Goal: Check status: Check status

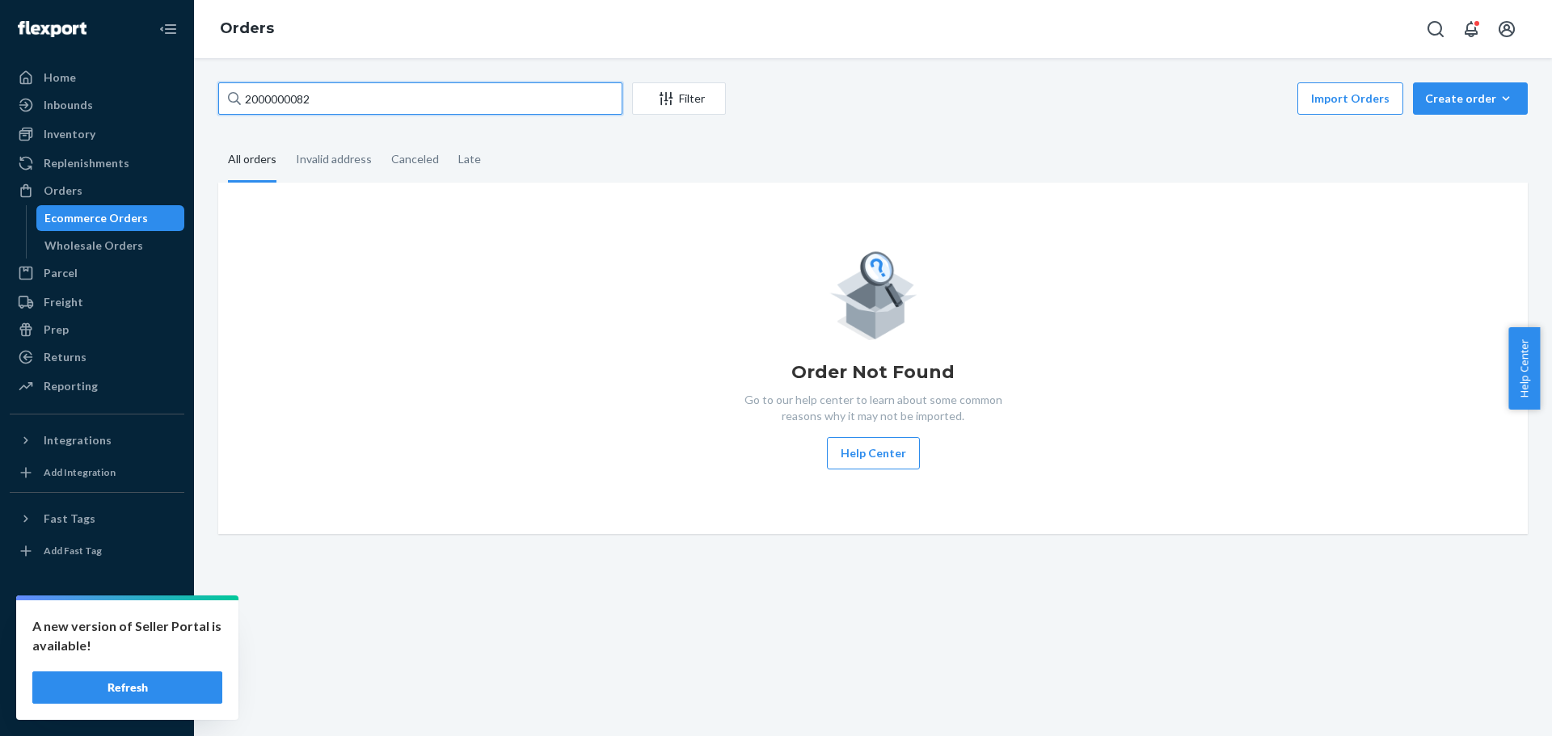
click at [303, 95] on input "2000000082" at bounding box center [420, 98] width 404 height 32
paste input "Sammyjo Laryea"
type input "Sammyjo Laryea"
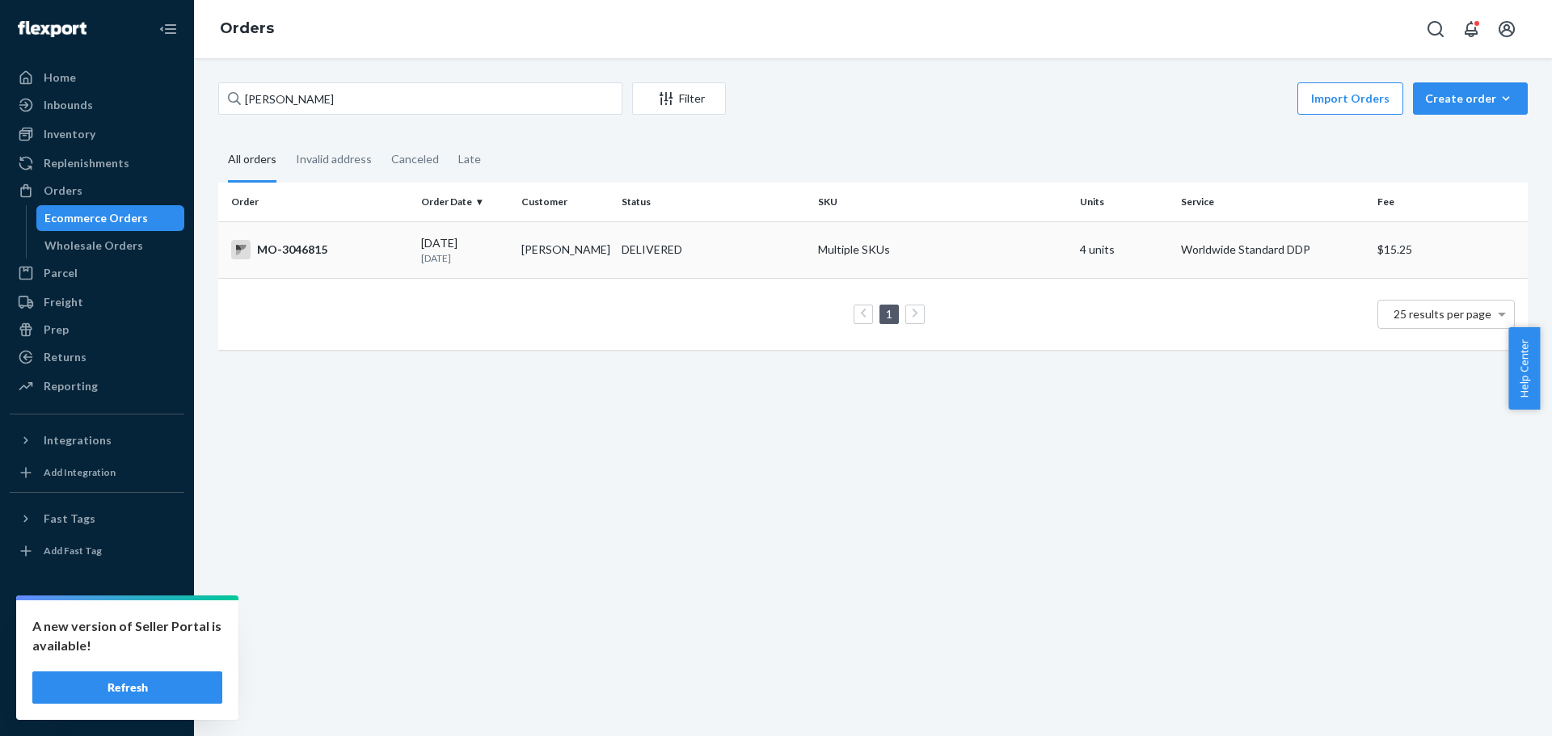
click at [529, 237] on td "Sammyjo Laryea" at bounding box center [565, 249] width 100 height 57
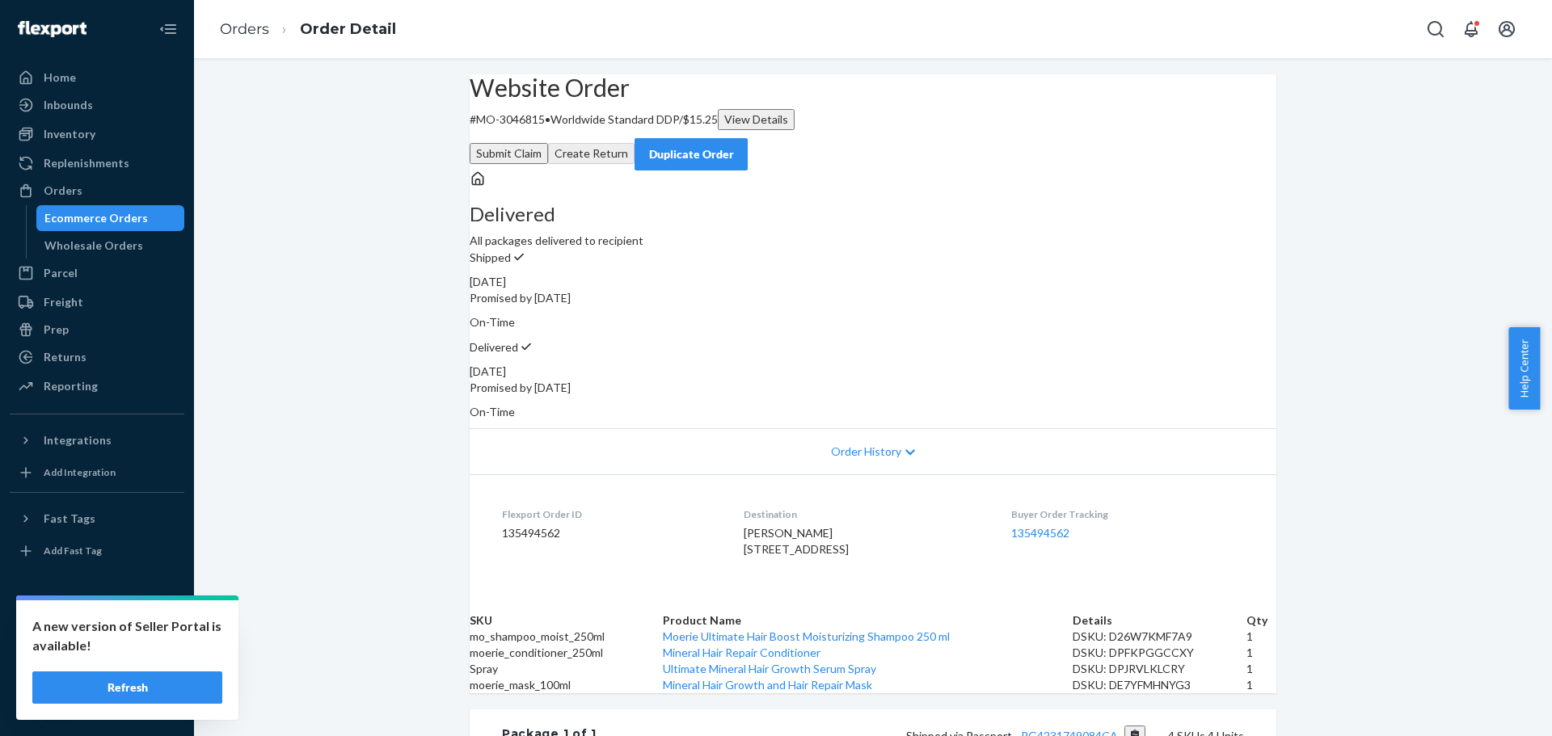
click at [394, 149] on div "Website Order # MO-3046815 • Worldwide Standard DDP / $15.25 View Details Submi…" at bounding box center [873, 627] width 1358 height 1106
click at [357, 229] on div "Website Order # MO-3046815 • Worldwide Standard DDP / $15.25 View Details Submi…" at bounding box center [873, 627] width 1358 height 1106
click at [330, 358] on div "Website Order # MO-3046815 • Worldwide Standard DDP / $15.25 View Details Submi…" at bounding box center [873, 627] width 1358 height 1106
click at [1436, 234] on div "Website Order # MO-3046815 • Worldwide Standard DDP / $15.25 View Details Submi…" at bounding box center [873, 627] width 1358 height 1106
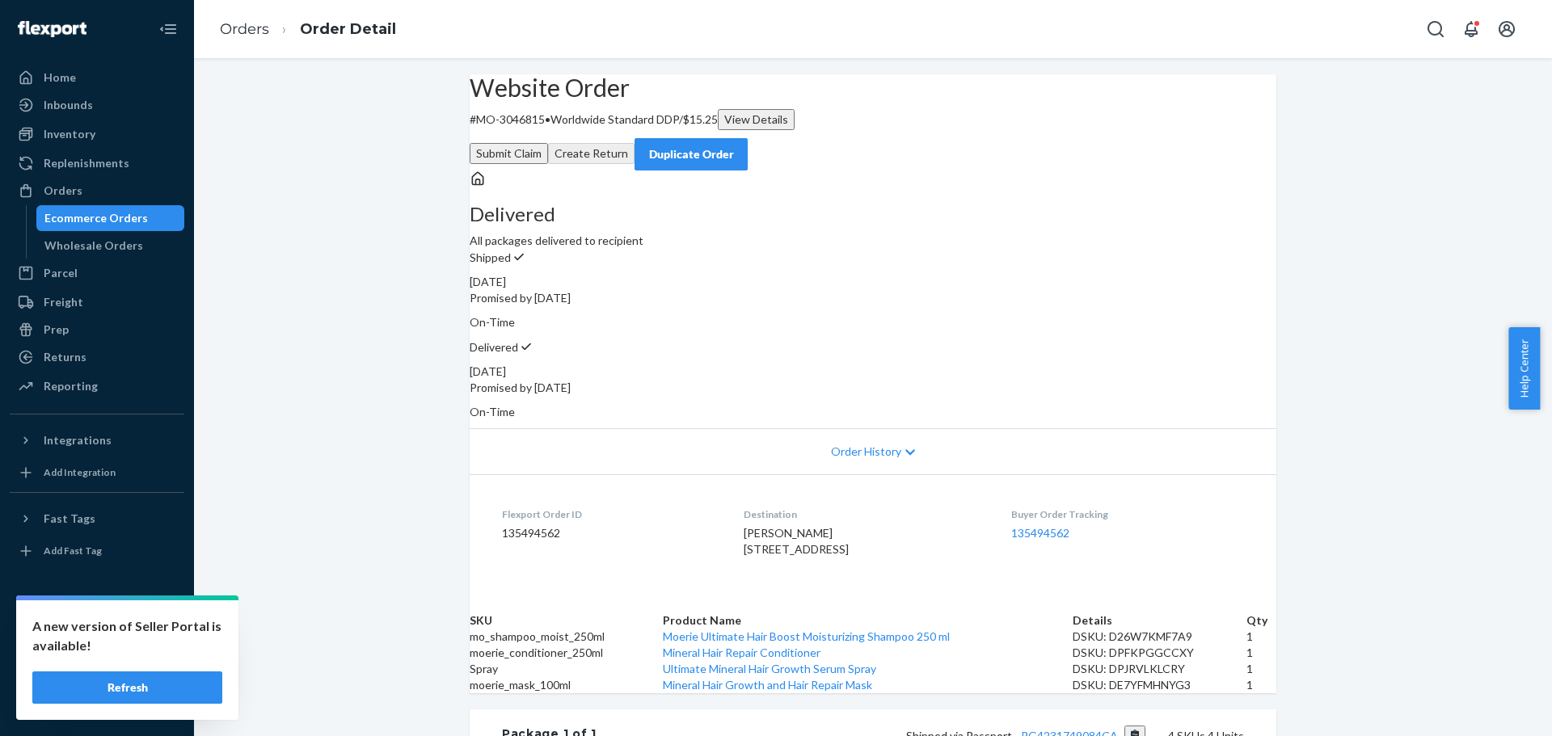
click at [412, 213] on div "Website Order # MO-3046815 • Worldwide Standard DDP / $15.25 View Details Submi…" at bounding box center [873, 627] width 1358 height 1106
click at [418, 259] on div "Website Order # MO-3046815 • Worldwide Standard DDP / $15.25 View Details Submi…" at bounding box center [873, 627] width 1358 height 1106
click at [404, 231] on div "Website Order # MO-3046815 • Worldwide Standard DDP / $15.25 View Details Submi…" at bounding box center [873, 627] width 1358 height 1106
drag, startPoint x: 1435, startPoint y: 175, endPoint x: 1382, endPoint y: 202, distance: 58.9
click at [1434, 175] on div "Website Order # MO-3046815 • Worldwide Standard DDP / $15.25 View Details Submi…" at bounding box center [873, 627] width 1358 height 1106
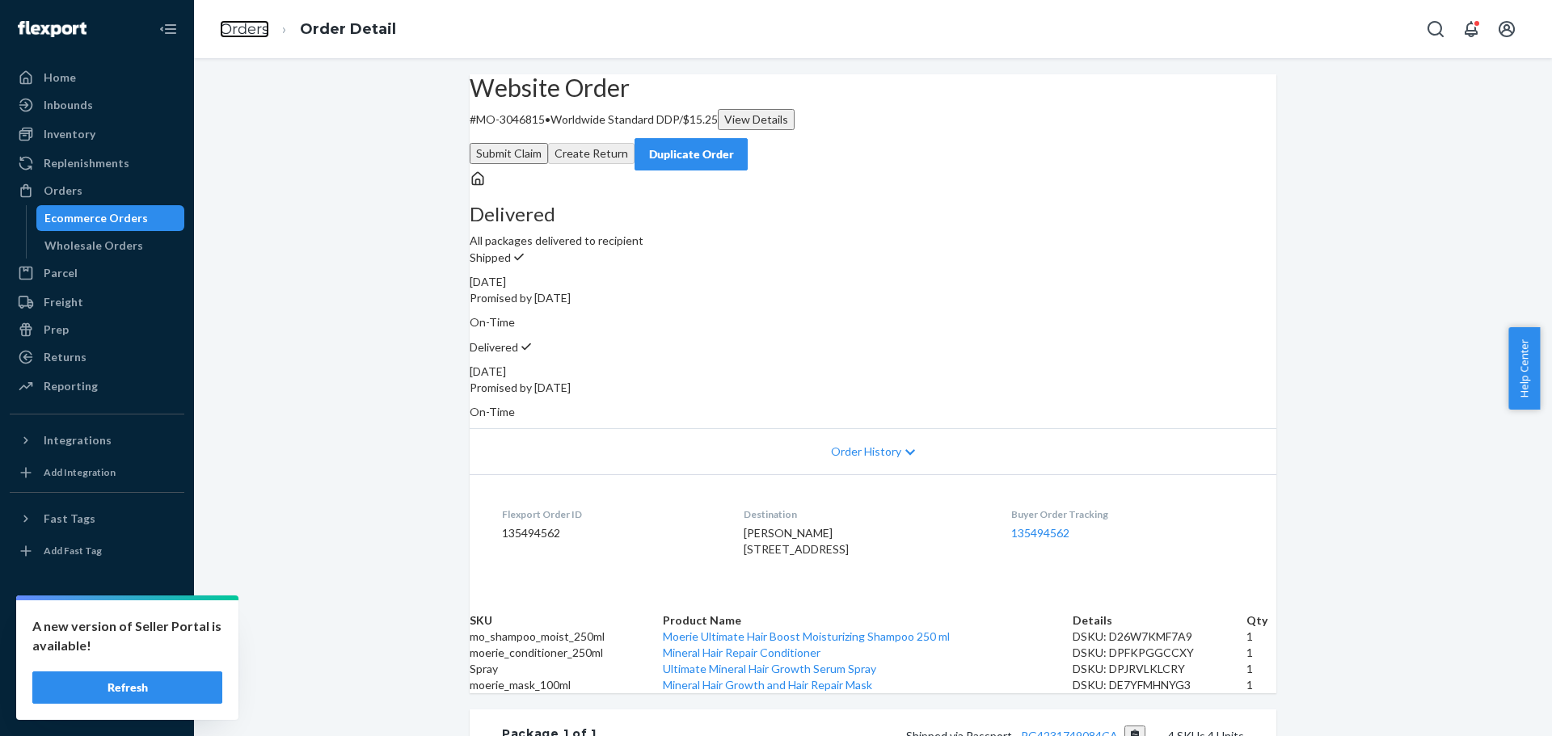
drag, startPoint x: 256, startPoint y: 27, endPoint x: 311, endPoint y: 75, distance: 73.3
click at [256, 27] on link "Orders" at bounding box center [244, 29] width 49 height 18
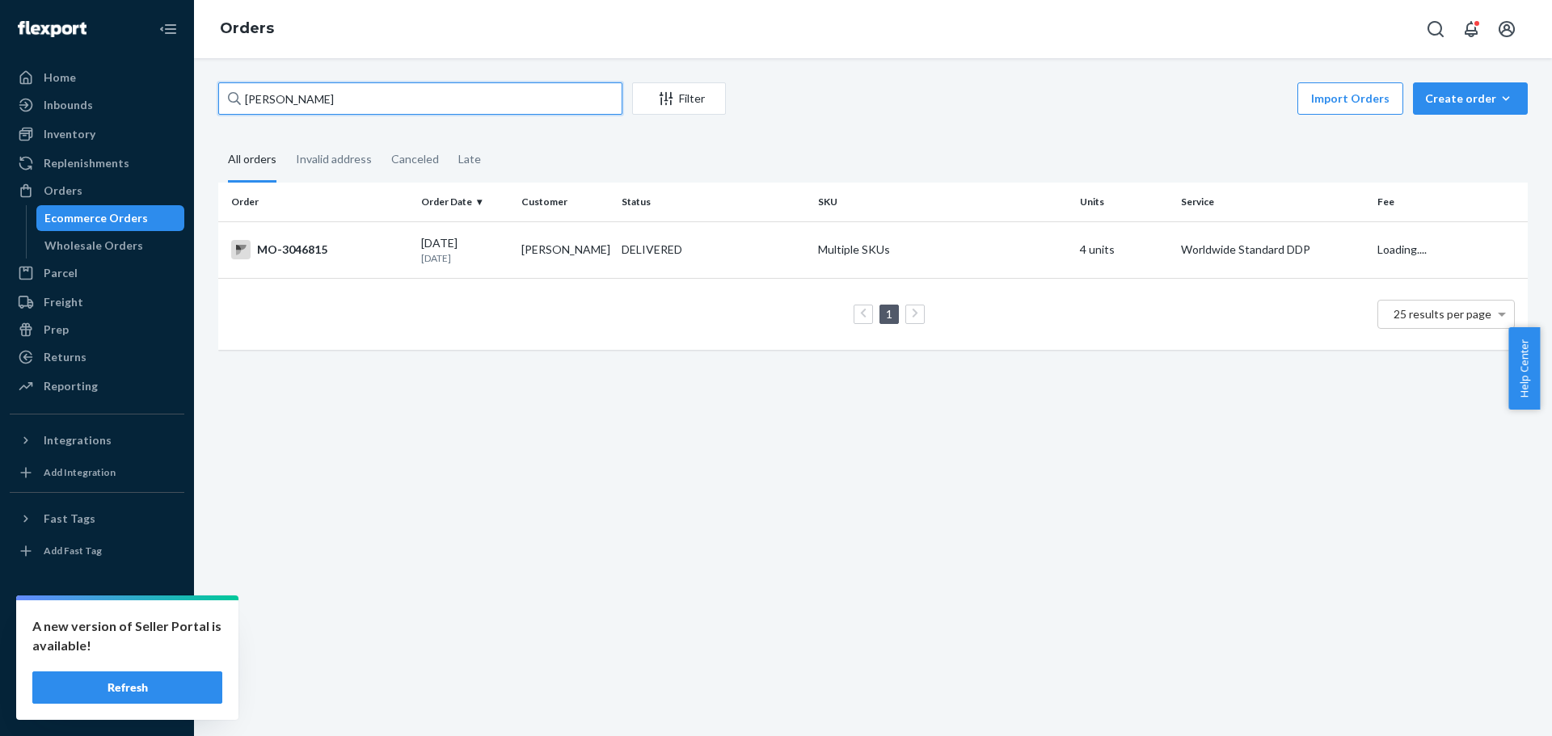
click at [348, 103] on input "Sammyjo Laryea" at bounding box center [420, 98] width 404 height 32
paste input "herry Mckean"
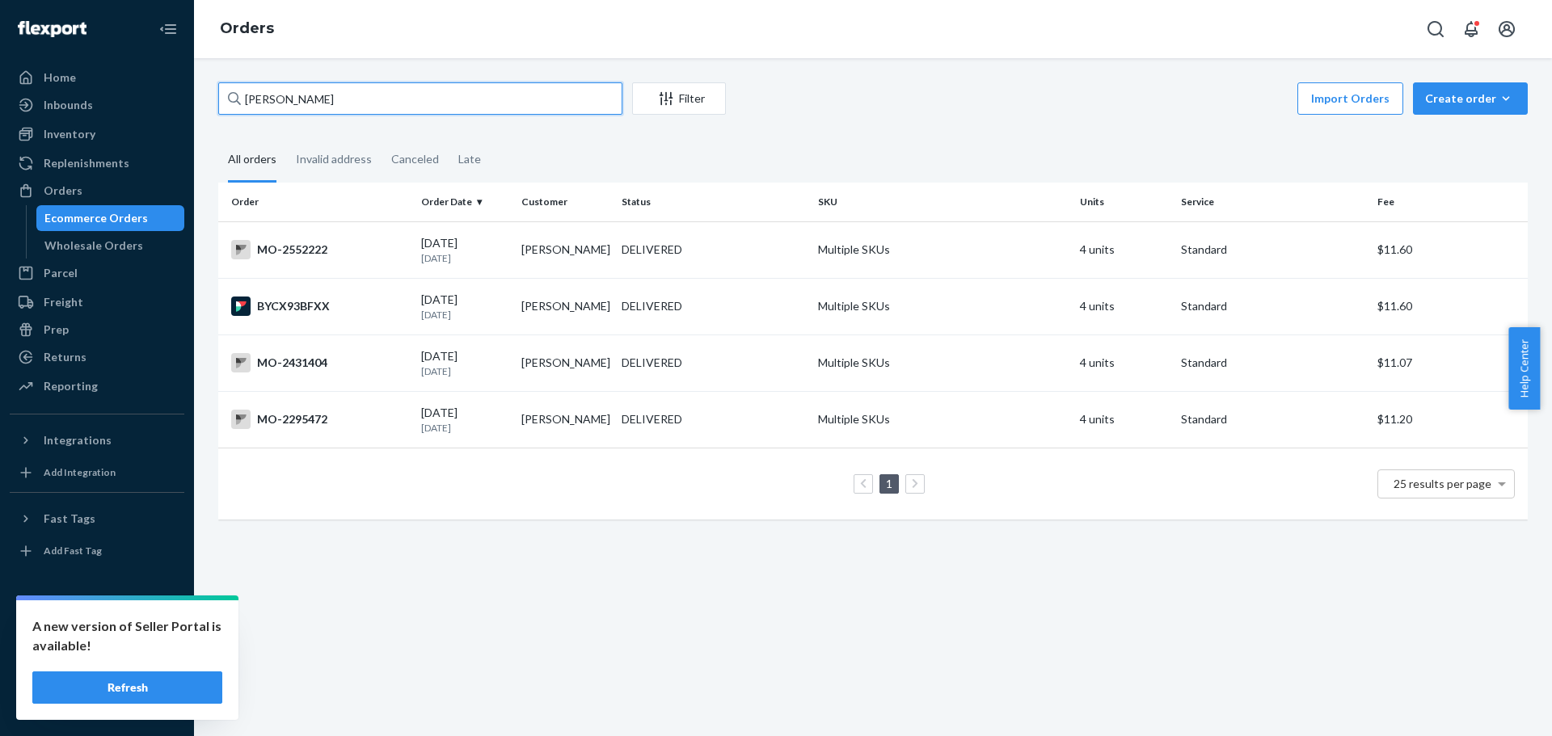
type input "Sherry Mckean"
click at [834, 111] on div "Import Orders Create order Ecommerce order Removal order" at bounding box center [1131, 100] width 792 height 36
click at [796, 43] on div "Orders" at bounding box center [873, 29] width 1358 height 58
drag, startPoint x: 870, startPoint y: 112, endPoint x: 837, endPoint y: 162, distance: 60.7
click at [870, 112] on div "Import Orders Create order Ecommerce order Removal order" at bounding box center [1131, 100] width 792 height 36
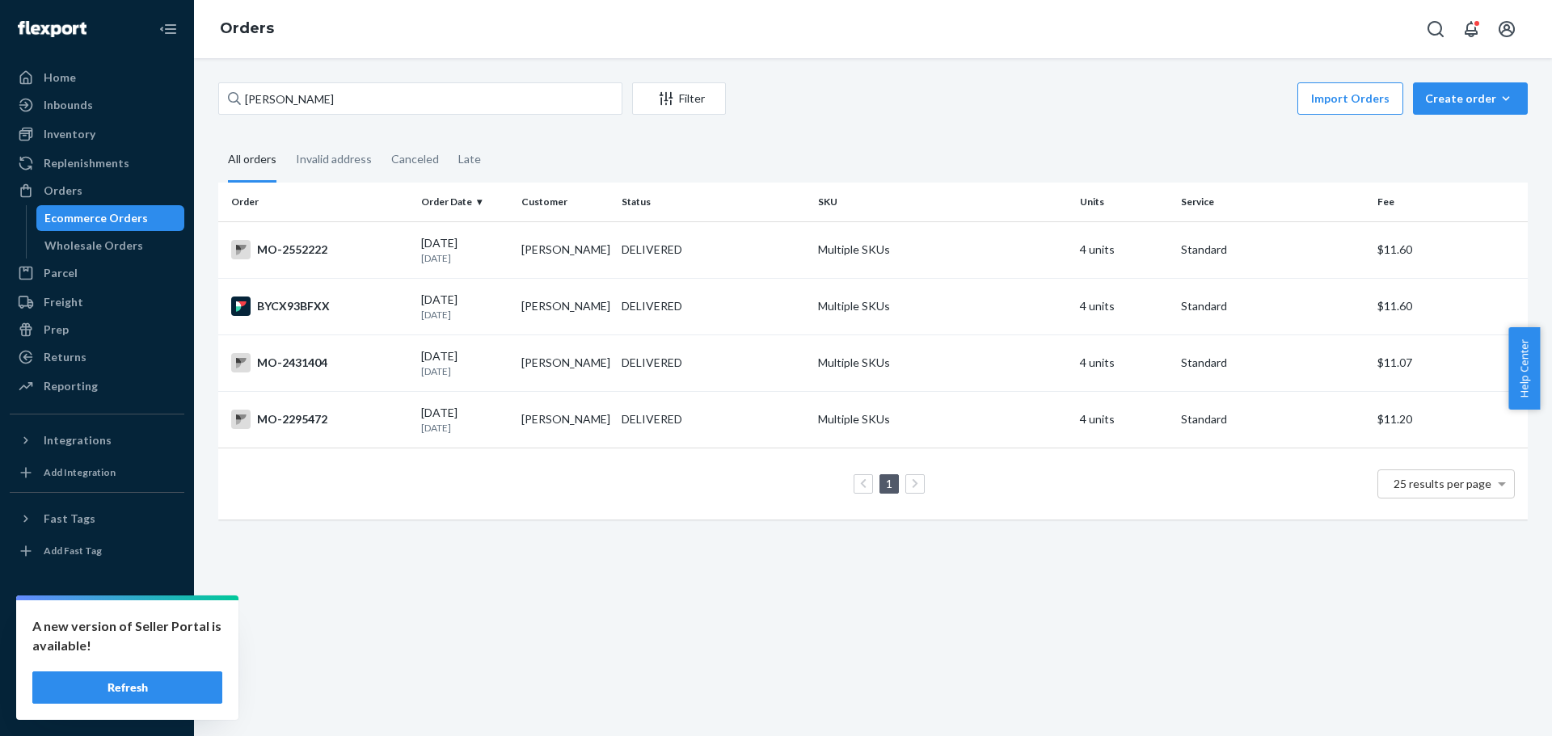
click at [664, 579] on div "Sherry Mckean Filter Import Orders Create order Ecommerce order Removal order A…" at bounding box center [873, 397] width 1358 height 678
